Goal: Information Seeking & Learning: Learn about a topic

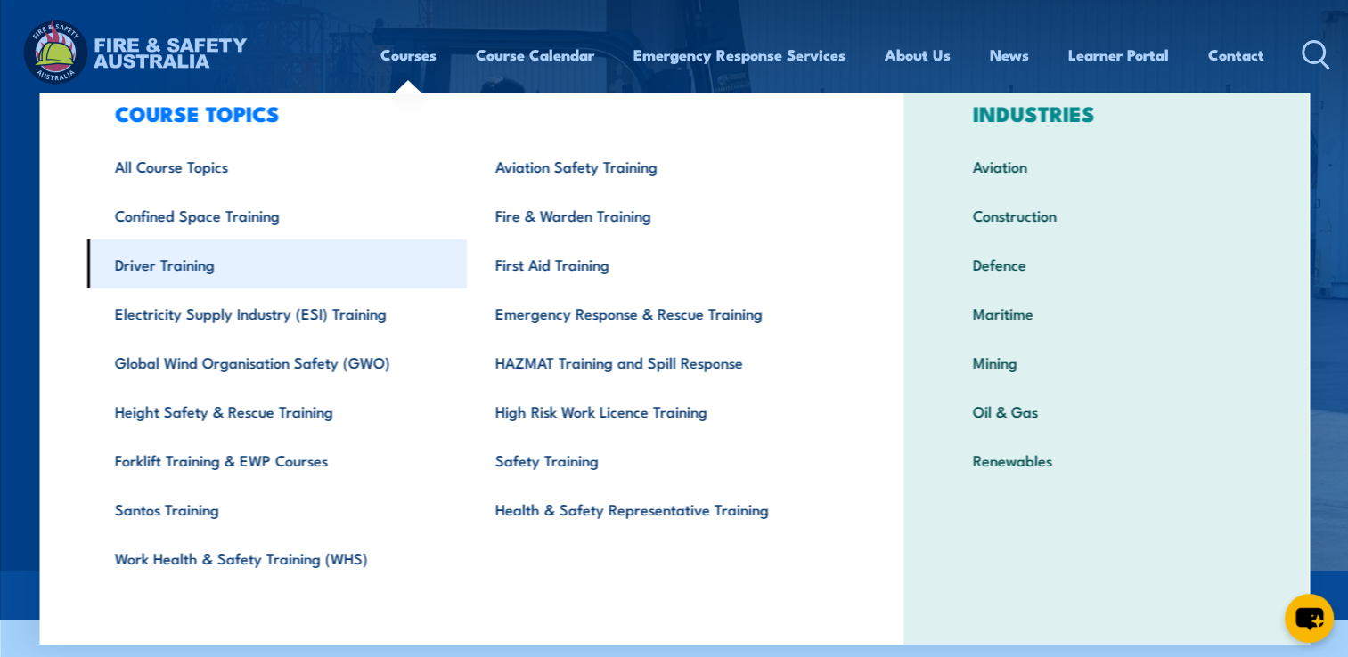
scroll to position [54, 0]
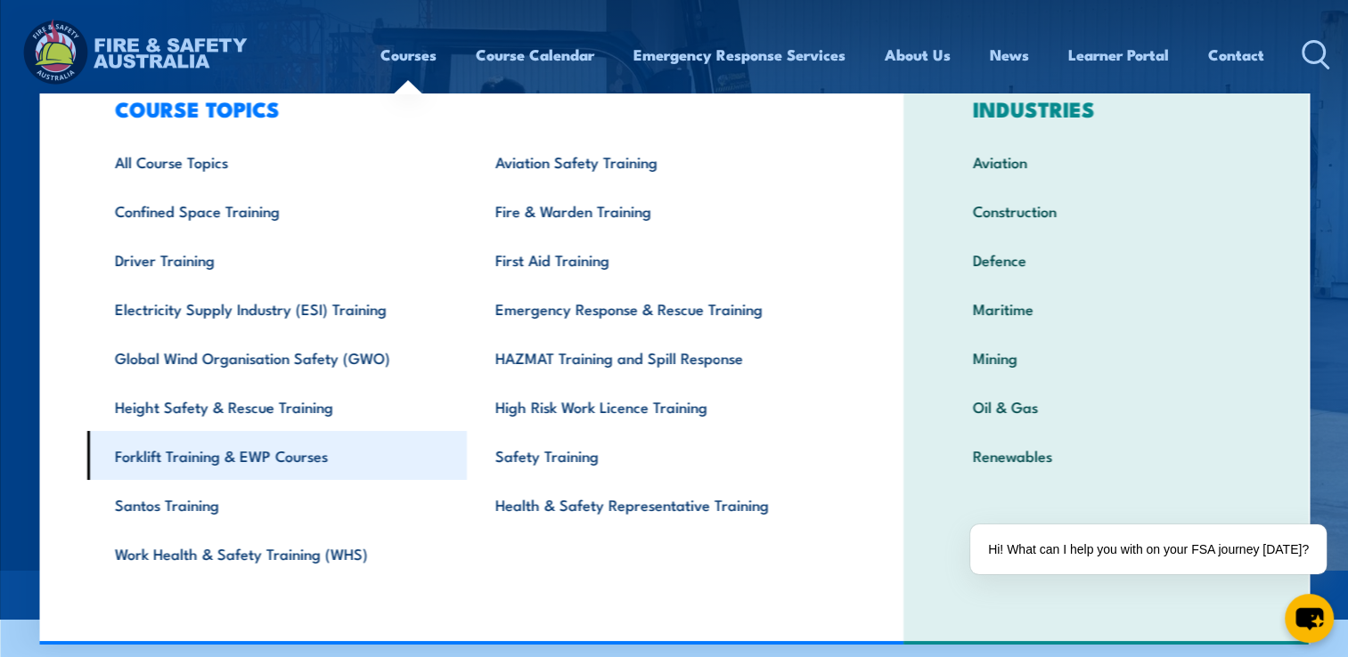
click at [285, 455] on link "Forklift Training & EWP Courses" at bounding box center [276, 455] width 380 height 49
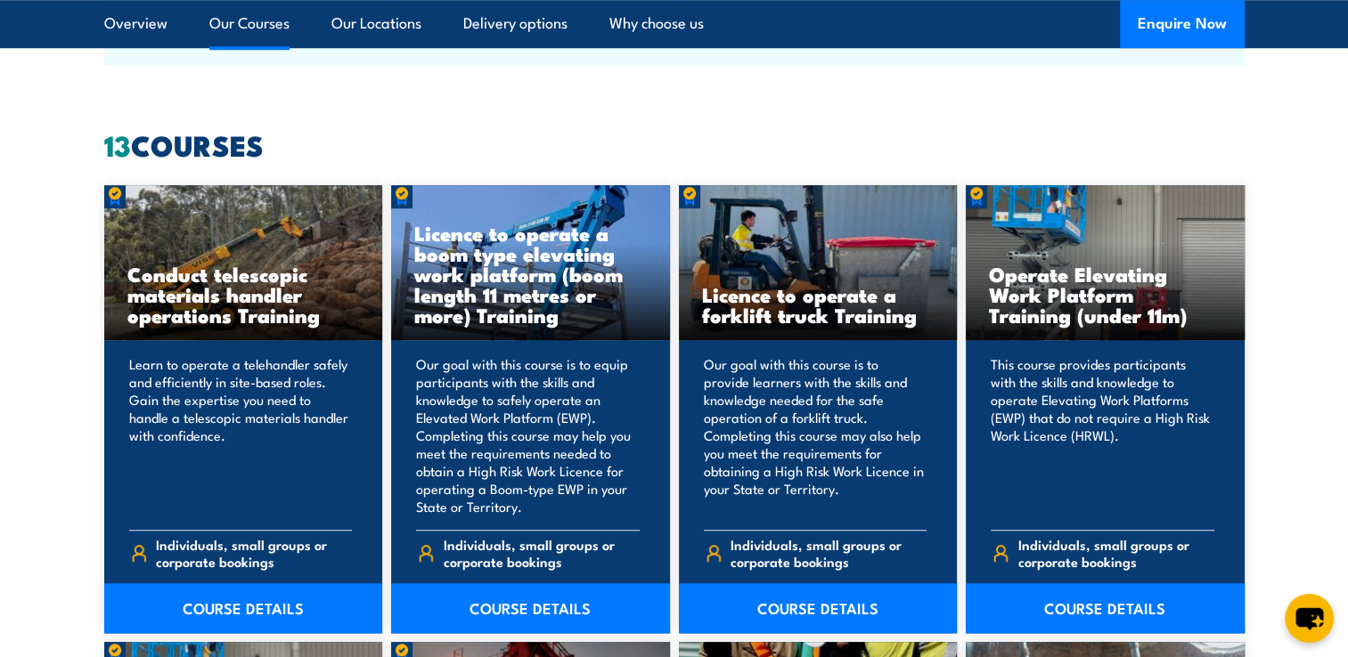
scroll to position [1336, 0]
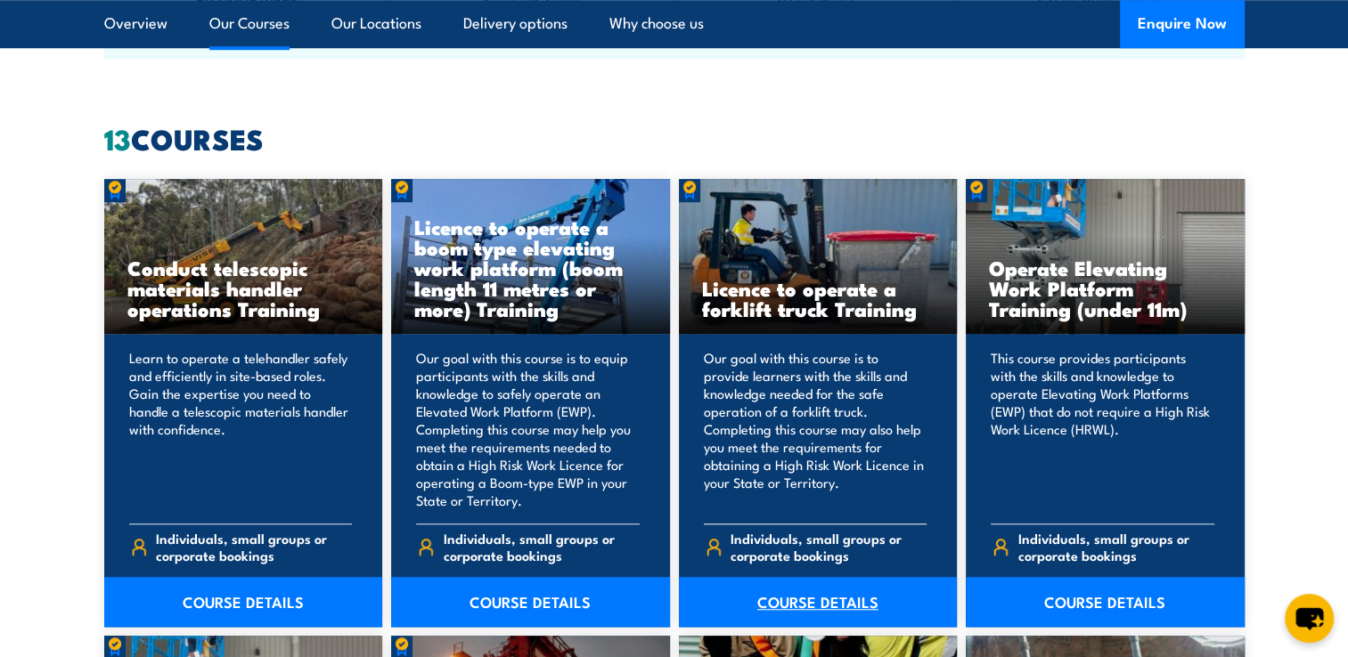
click at [799, 607] on link "COURSE DETAILS" at bounding box center [818, 602] width 279 height 50
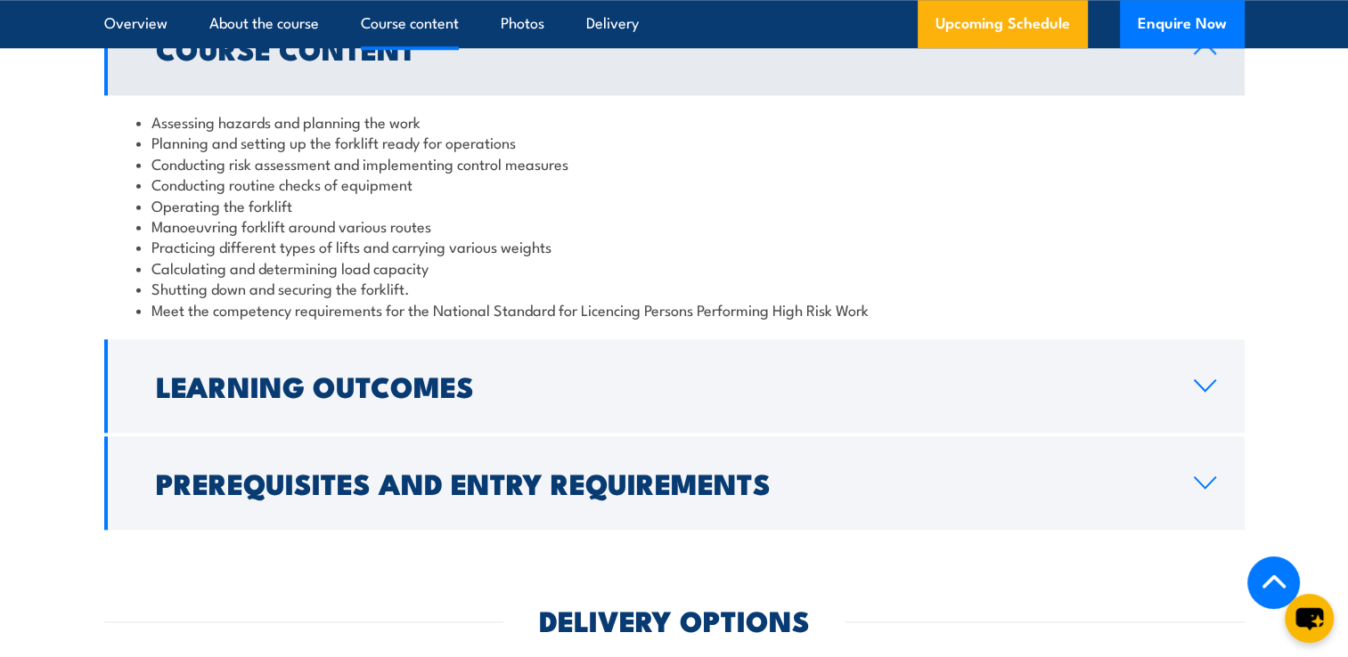
scroll to position [1692, 0]
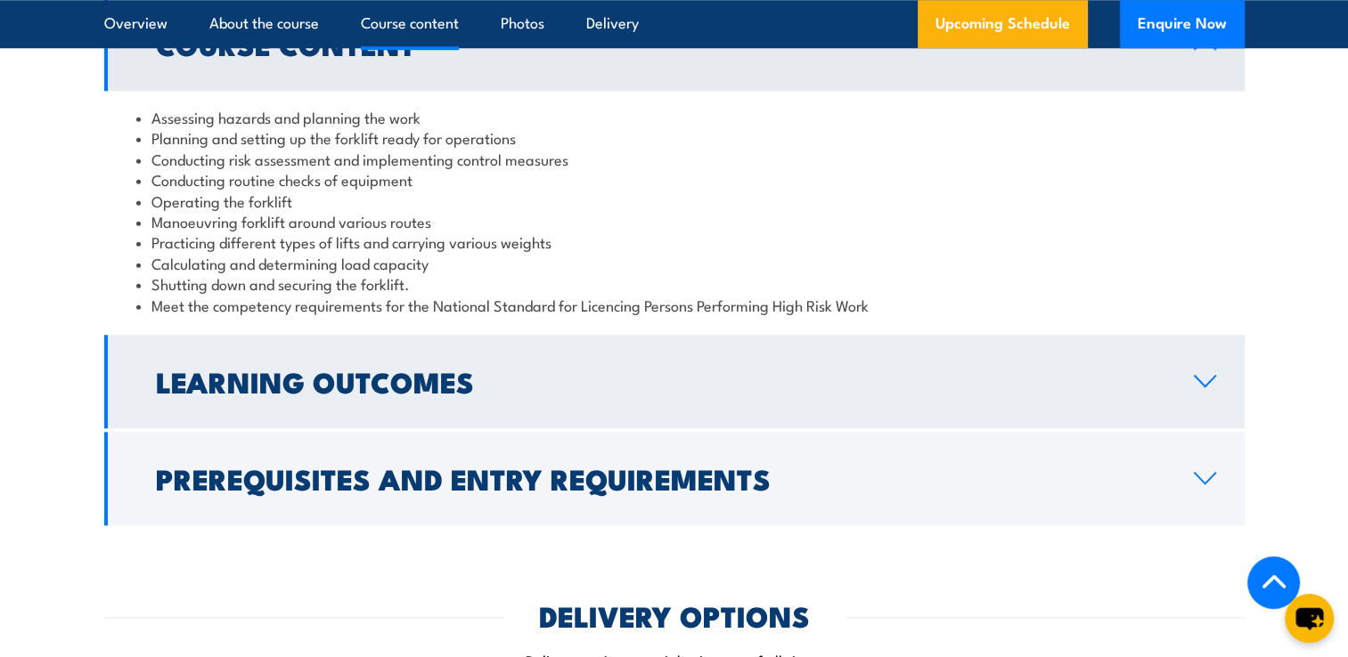
click at [941, 379] on h2 "Learning Outcomes" at bounding box center [660, 381] width 1009 height 25
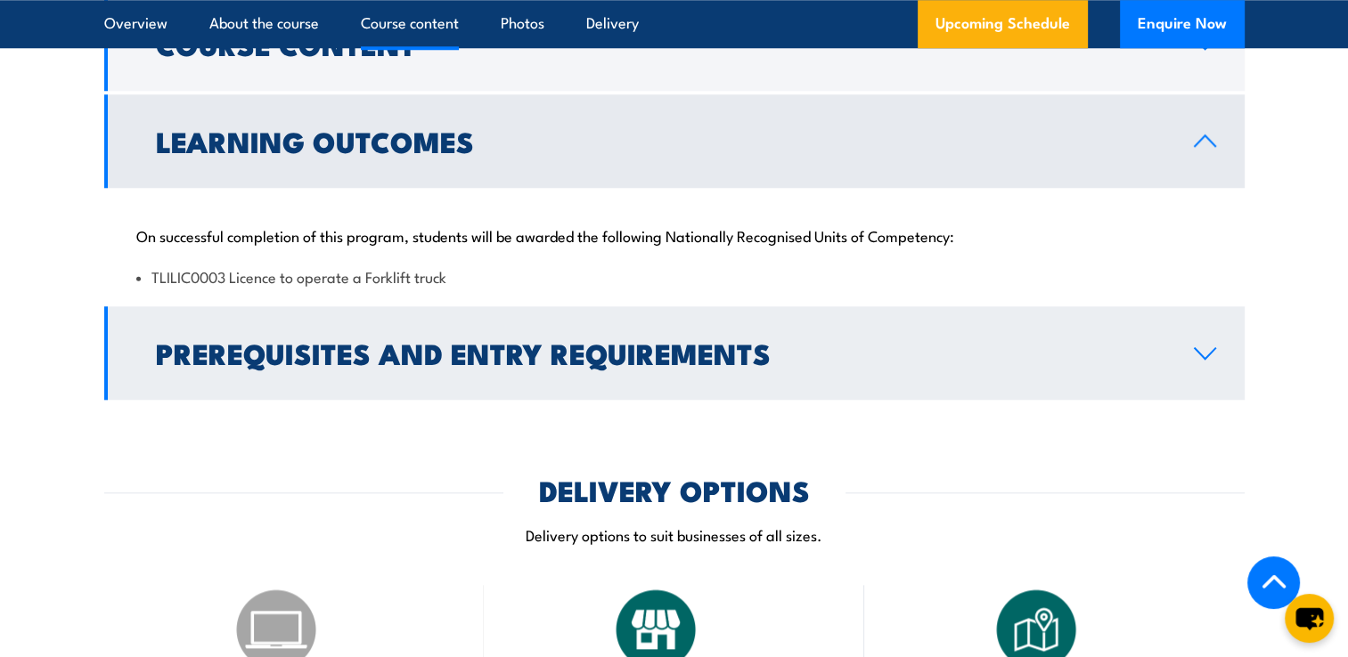
click at [949, 364] on h2 "Prerequisites and Entry Requirements" at bounding box center [660, 352] width 1009 height 25
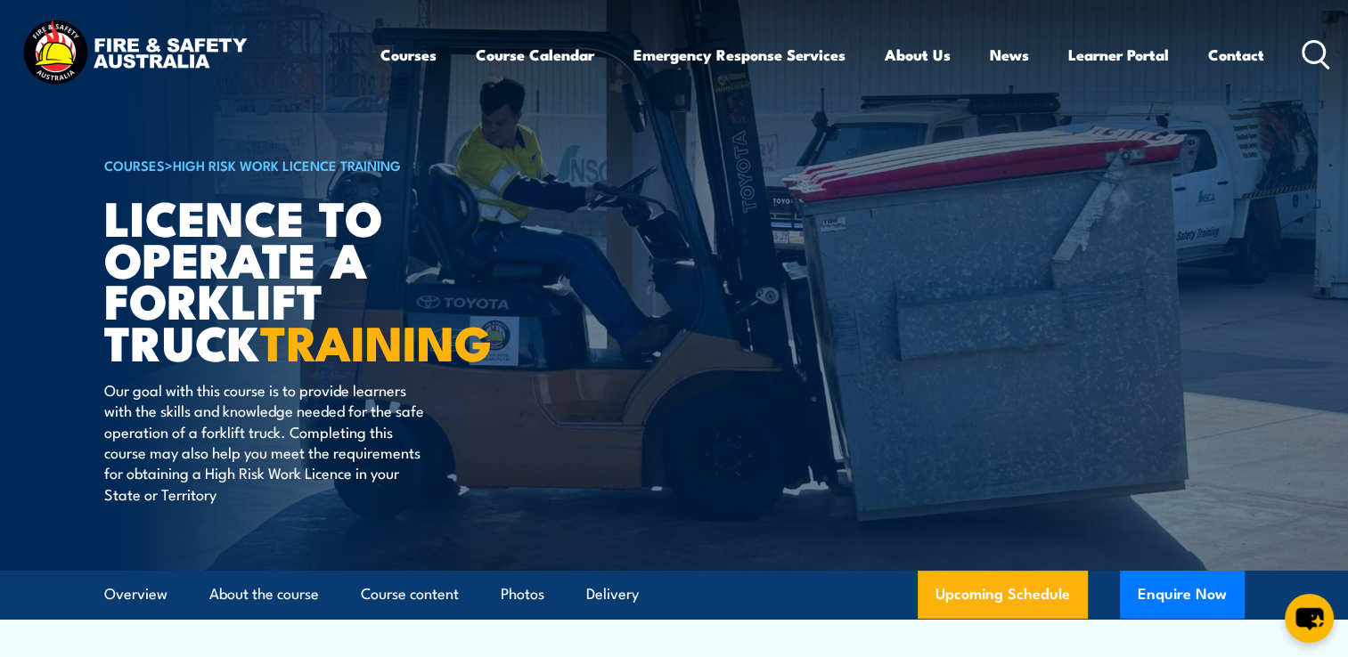
scroll to position [0, 0]
